Goal: Entertainment & Leisure: Consume media (video, audio)

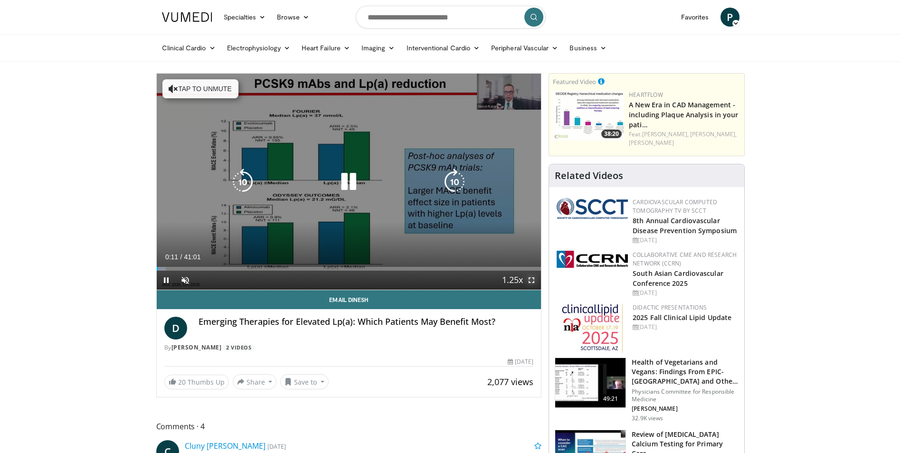
drag, startPoint x: 535, startPoint y: 279, endPoint x: 536, endPoint y: 314, distance: 35.1
click at [535, 279] on span "Video Player" at bounding box center [531, 280] width 19 height 19
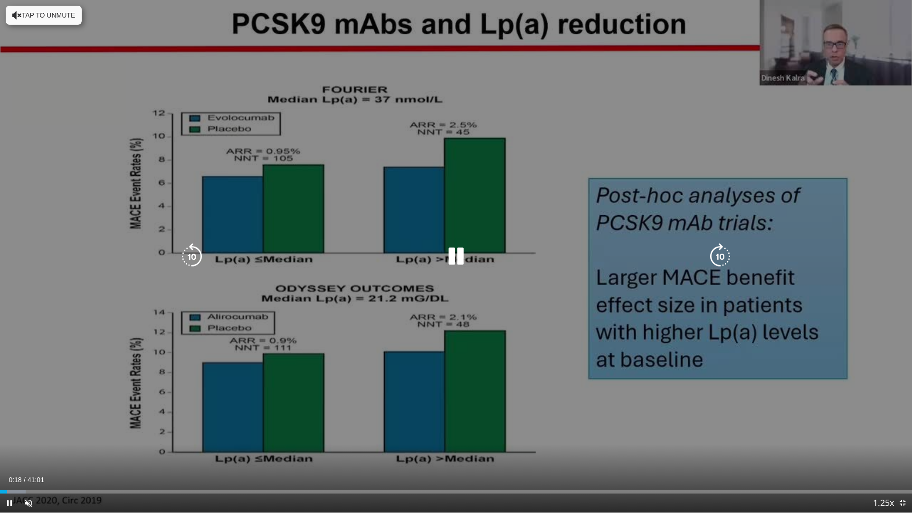
click at [571, 244] on div "10 seconds Tap to unmute" at bounding box center [456, 256] width 912 height 512
click at [26, 12] on button "Tap to unmute" at bounding box center [44, 15] width 76 height 19
click at [461, 261] on icon "Video Player" at bounding box center [456, 256] width 27 height 27
click at [522, 142] on div "10 seconds Tap to unmute" at bounding box center [456, 256] width 912 height 512
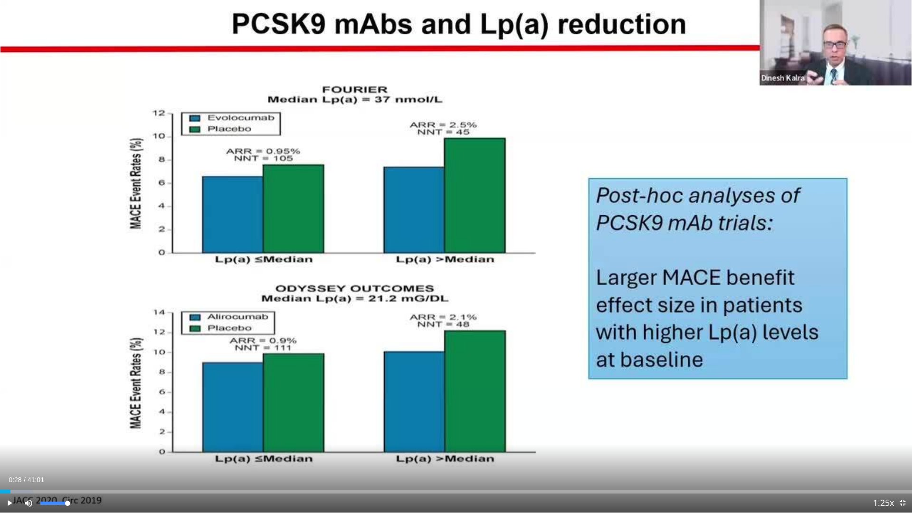
drag, startPoint x: 66, startPoint y: 502, endPoint x: 28, endPoint y: 496, distance: 38.5
click at [104, 370] on div "Current Time 0:28 / Duration 41:01 Play Skip Backward Skip Forward Mute 100% Lo…" at bounding box center [456, 502] width 912 height 19
click at [4, 370] on div "Loaded : 3.62% 00:28 00:10" at bounding box center [456, 488] width 912 height 9
click at [11, 370] on span "Video Player" at bounding box center [9, 502] width 19 height 19
click at [9, 370] on span "Video Player" at bounding box center [9, 502] width 19 height 19
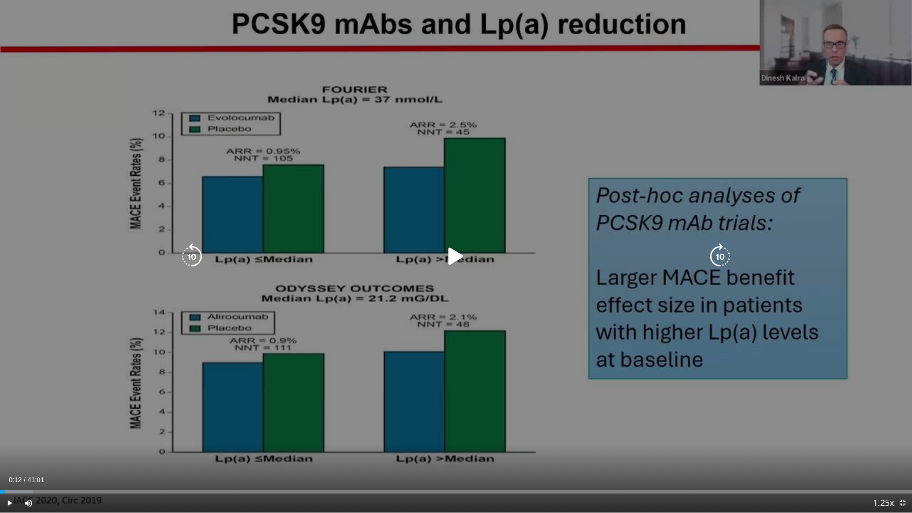
click at [460, 254] on icon "Video Player" at bounding box center [456, 256] width 27 height 27
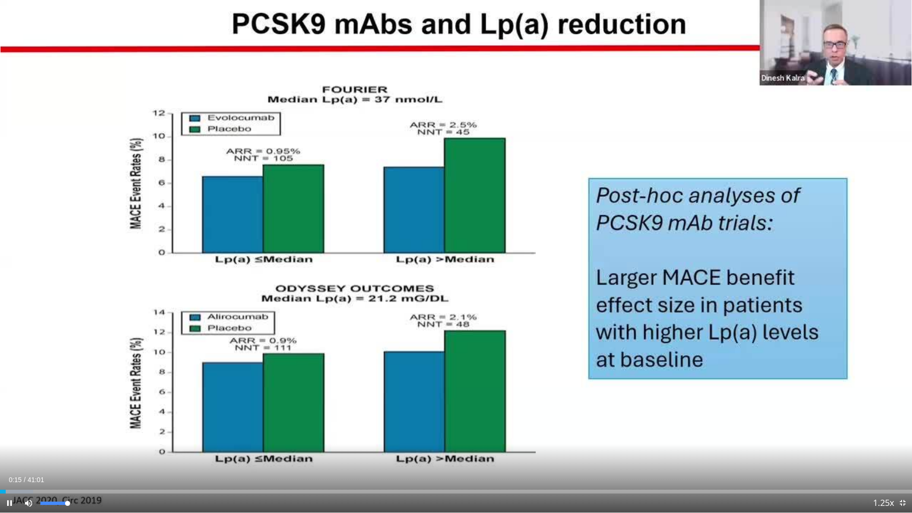
drag, startPoint x: 68, startPoint y: 501, endPoint x: 347, endPoint y: 512, distance: 279.4
click at [111, 370] on div "Current Time 0:15 / Duration 41:01 Pause Skip Backward Skip Forward Mute 100% L…" at bounding box center [456, 502] width 912 height 19
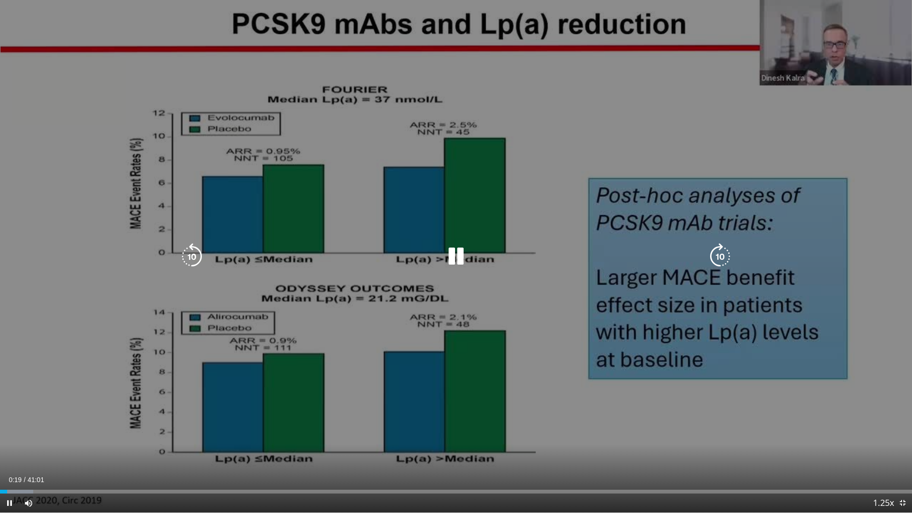
click at [461, 263] on icon "Video Player" at bounding box center [456, 256] width 27 height 27
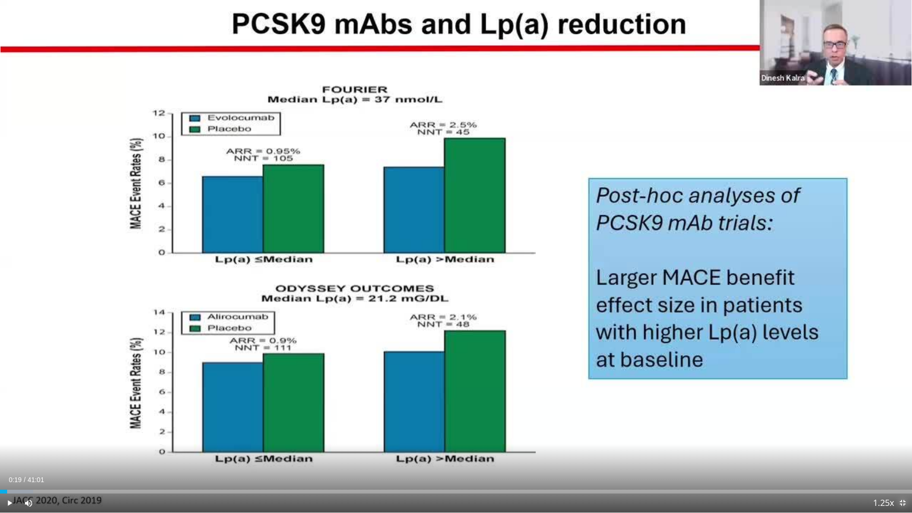
click at [571, 370] on span "Video Player" at bounding box center [902, 502] width 19 height 19
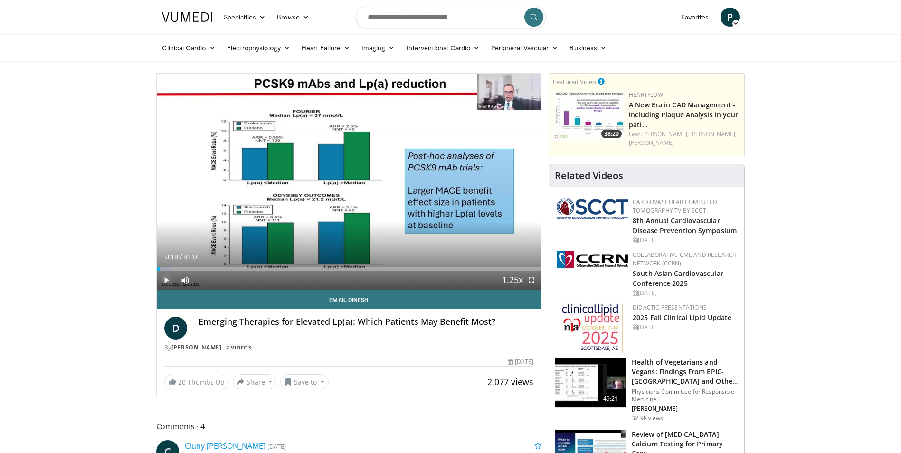
click at [167, 276] on span "Video Player" at bounding box center [166, 280] width 19 height 19
click at [534, 277] on span "Video Player" at bounding box center [531, 280] width 19 height 19
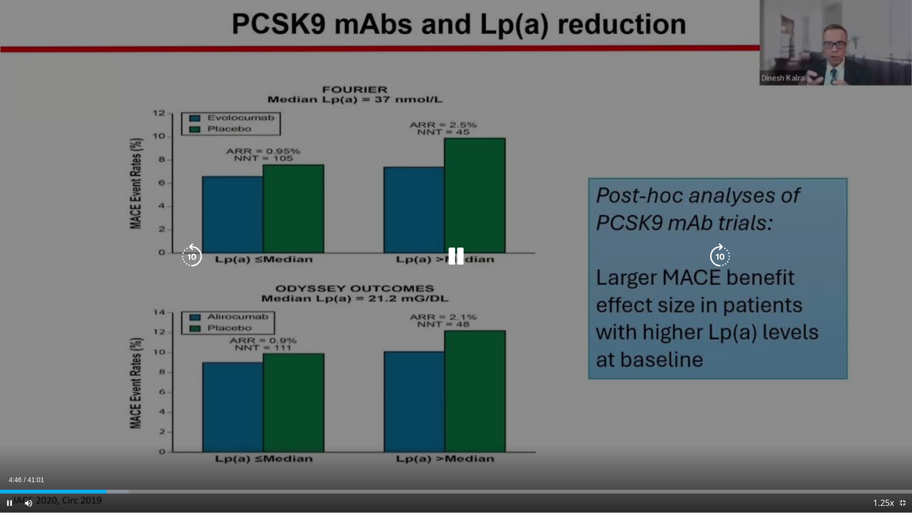
click at [452, 260] on icon "Video Player" at bounding box center [456, 256] width 27 height 27
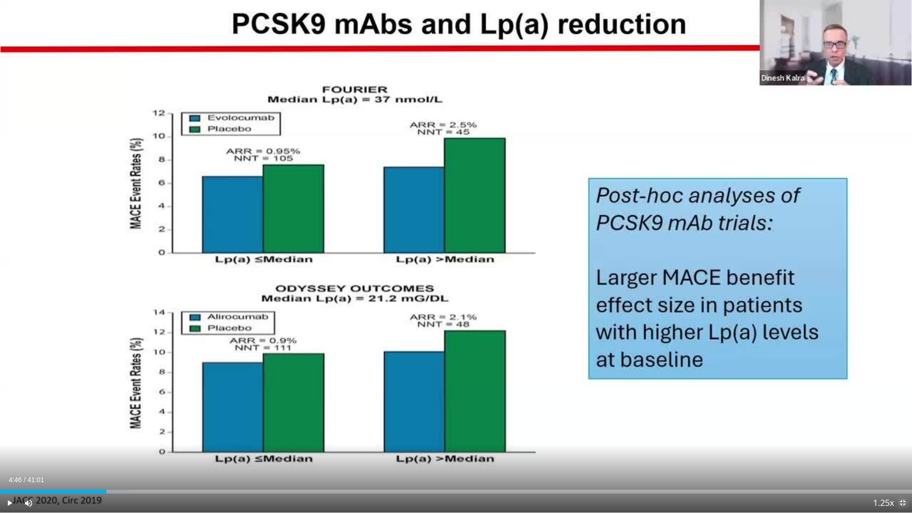
click at [571, 370] on span "Video Player" at bounding box center [902, 502] width 19 height 19
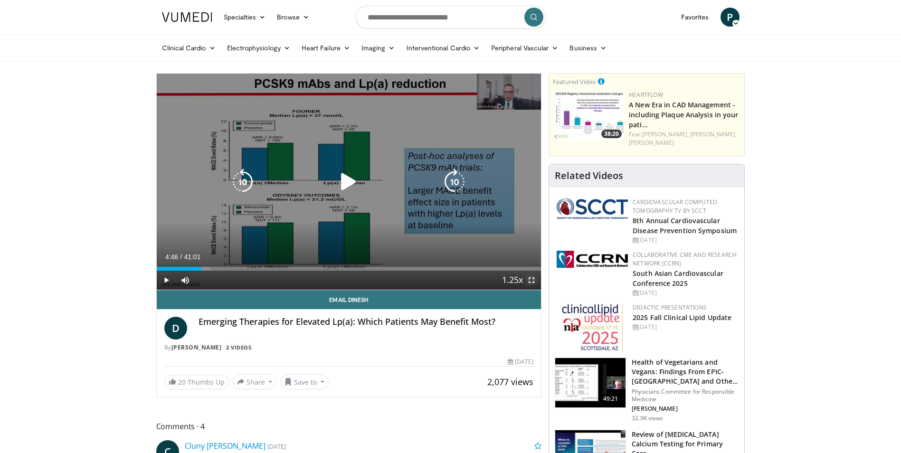
drag, startPoint x: 536, startPoint y: 282, endPoint x: 537, endPoint y: 317, distance: 35.1
click at [536, 282] on span "Video Player" at bounding box center [531, 280] width 19 height 19
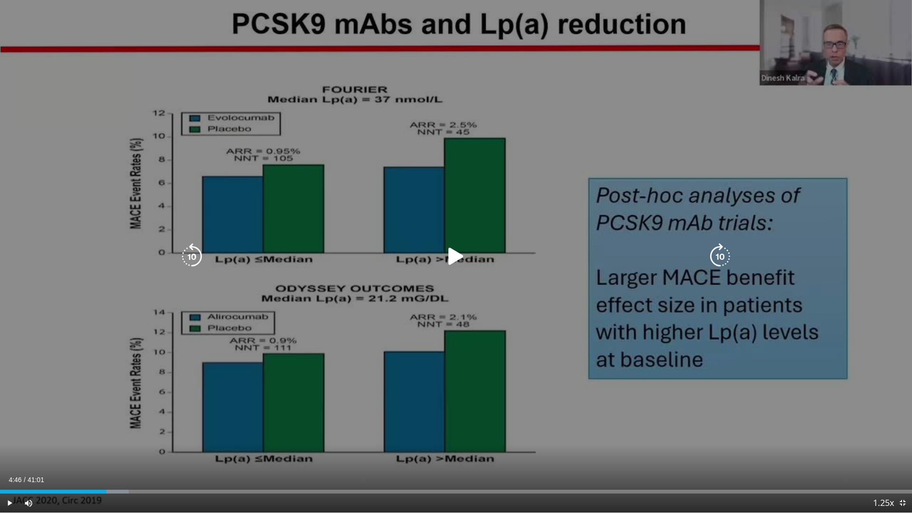
click at [458, 259] on icon "Video Player" at bounding box center [456, 256] width 27 height 27
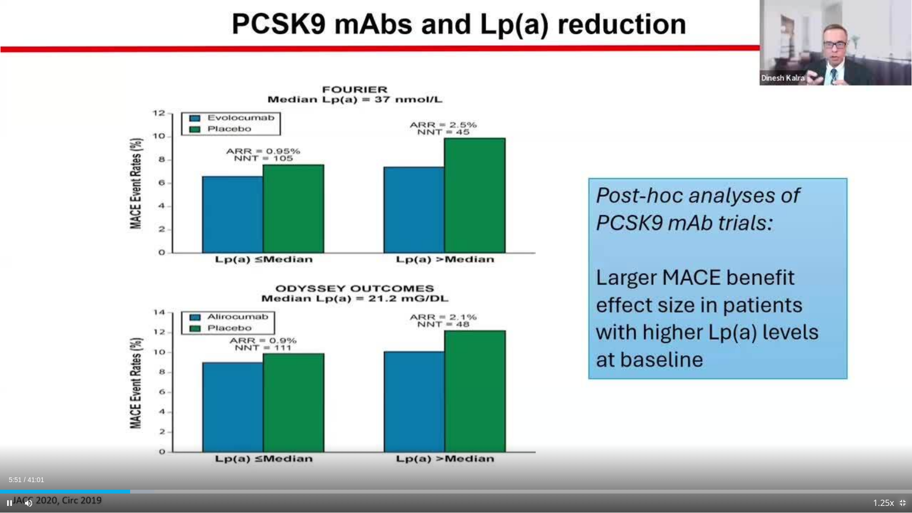
click at [571, 370] on span "Video Player" at bounding box center [902, 502] width 19 height 19
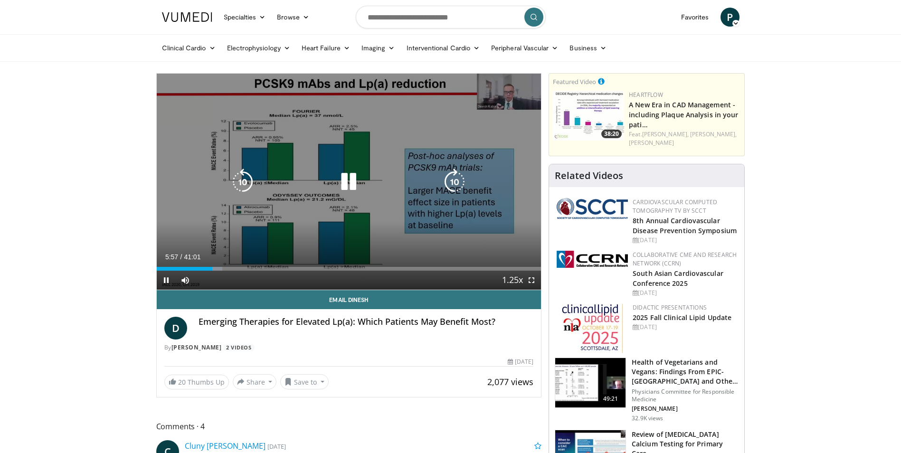
click at [347, 180] on icon "Video Player" at bounding box center [348, 182] width 27 height 27
click at [350, 179] on icon "Video Player" at bounding box center [348, 182] width 27 height 27
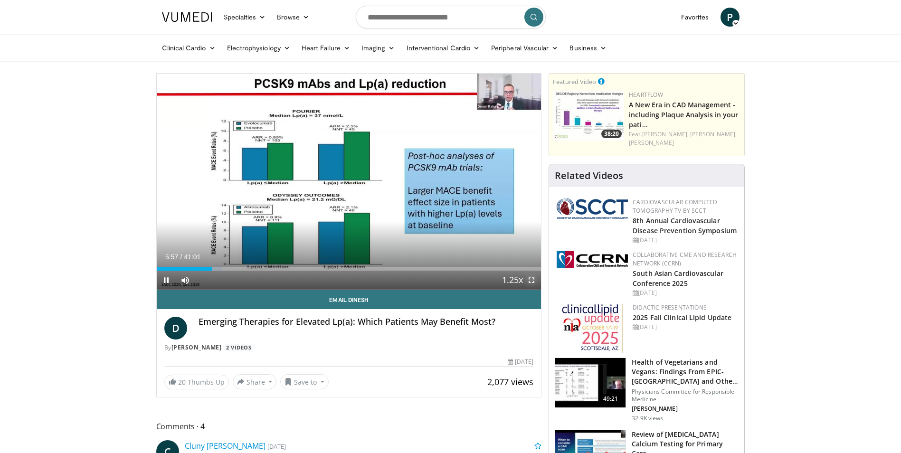
drag, startPoint x: 533, startPoint y: 281, endPoint x: 535, endPoint y: 316, distance: 34.7
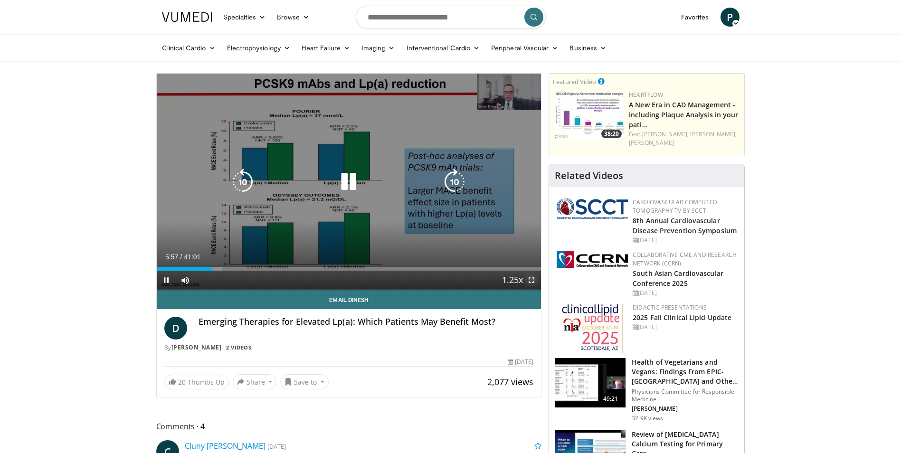
click at [533, 281] on span "Video Player" at bounding box center [531, 280] width 19 height 19
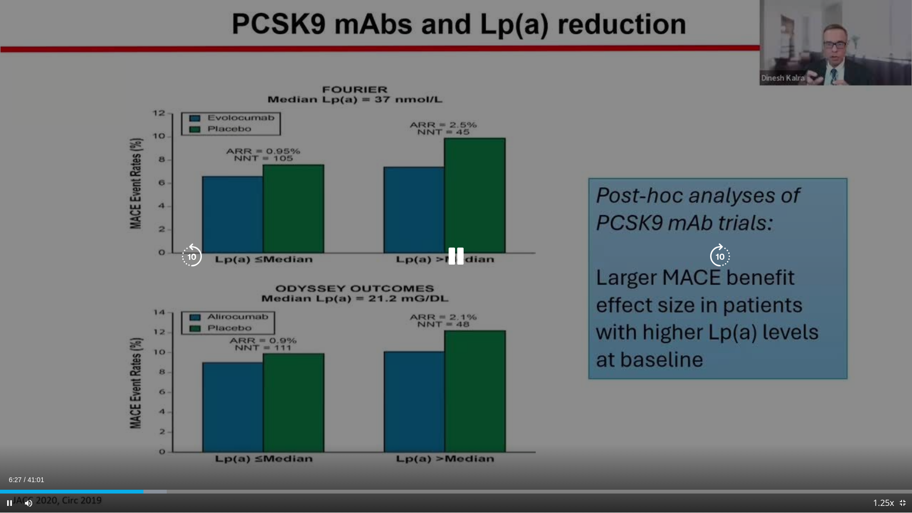
click at [458, 253] on icon "Video Player" at bounding box center [456, 256] width 27 height 27
drag, startPoint x: 454, startPoint y: 254, endPoint x: 534, endPoint y: 230, distance: 83.4
click at [454, 255] on icon "Video Player" at bounding box center [456, 256] width 27 height 27
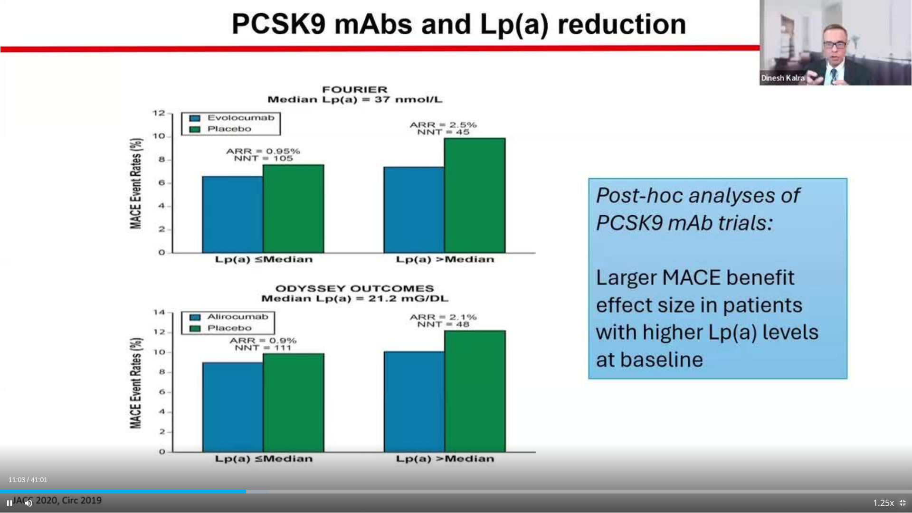
click at [571, 370] on span "Video Player" at bounding box center [902, 502] width 19 height 19
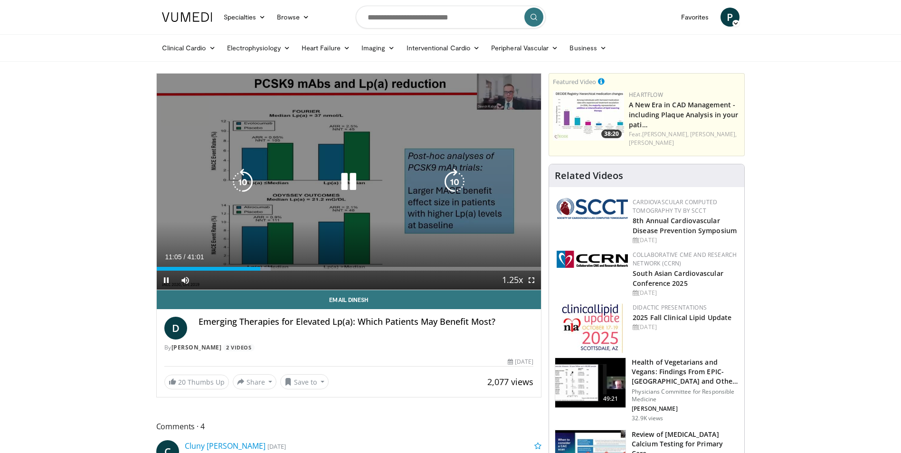
click at [349, 180] on icon "Video Player" at bounding box center [348, 182] width 27 height 27
